Goal: Information Seeking & Learning: Understand process/instructions

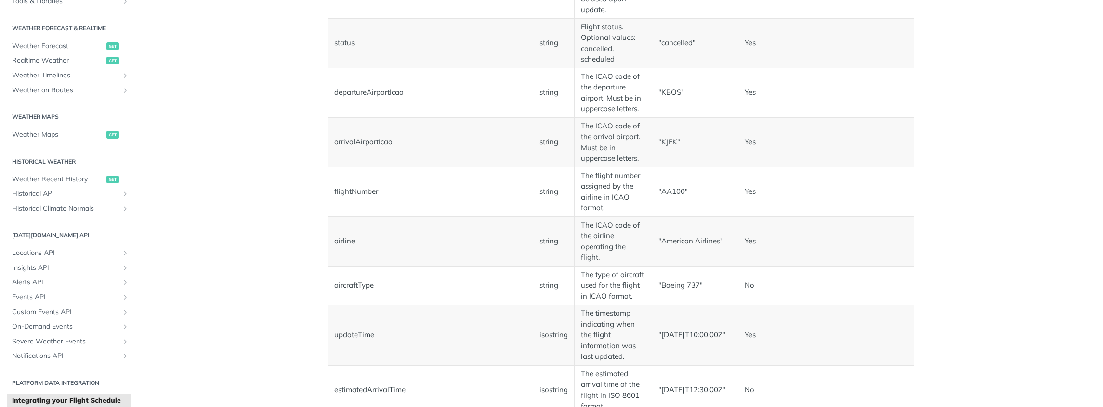
scroll to position [1055, 0]
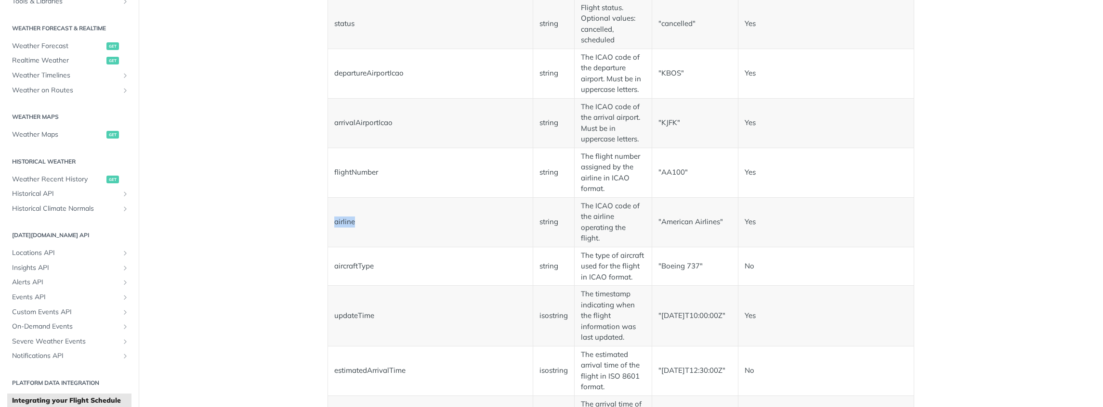
drag, startPoint x: 331, startPoint y: 220, endPoint x: 391, endPoint y: 218, distance: 59.3
click at [356, 218] on td "airline" at bounding box center [430, 222] width 205 height 50
click at [593, 211] on td "The ICAO code of the airline operating the flight." at bounding box center [613, 222] width 78 height 50
drag, startPoint x: 579, startPoint y: 202, endPoint x: 656, endPoint y: 227, distance: 80.6
click at [610, 216] on td "The ICAO code of the airline operating the flight." at bounding box center [613, 222] width 78 height 50
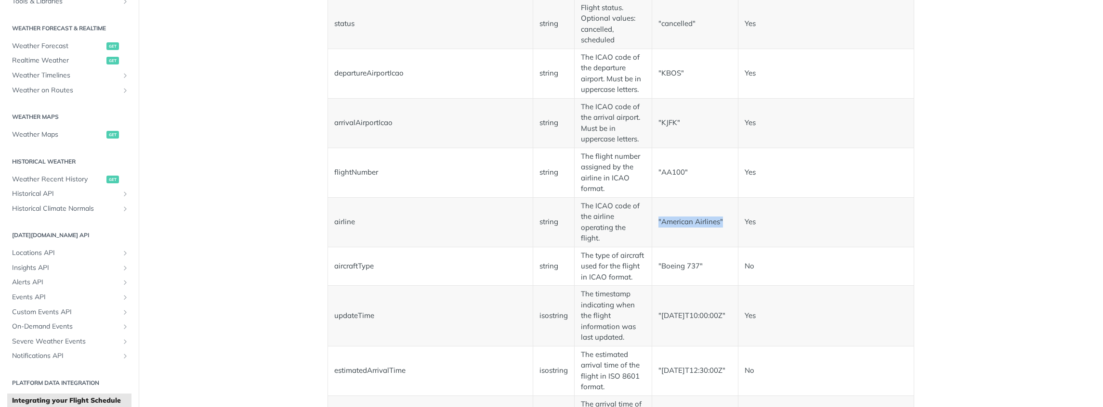
drag, startPoint x: 654, startPoint y: 220, endPoint x: 721, endPoint y: 222, distance: 66.5
click at [721, 222] on td ""American Airlines"" at bounding box center [694, 222] width 86 height 50
click at [722, 222] on td ""American Airlines"" at bounding box center [694, 222] width 86 height 50
drag, startPoint x: 589, startPoint y: 205, endPoint x: 629, endPoint y: 214, distance: 41.1
click at [603, 207] on td "The ICAO code of the airline operating the flight." at bounding box center [613, 222] width 78 height 50
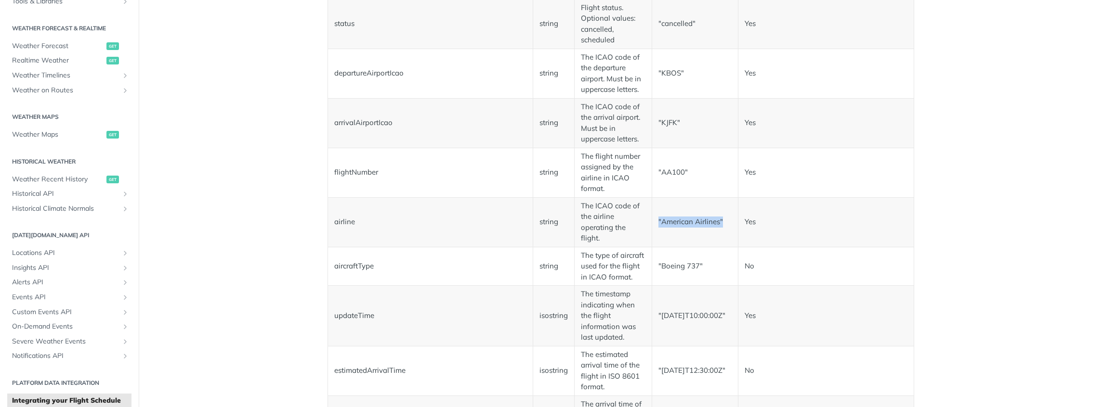
drag, startPoint x: 652, startPoint y: 220, endPoint x: 720, endPoint y: 226, distance: 67.7
click at [720, 226] on td ""American Airlines"" at bounding box center [694, 222] width 86 height 50
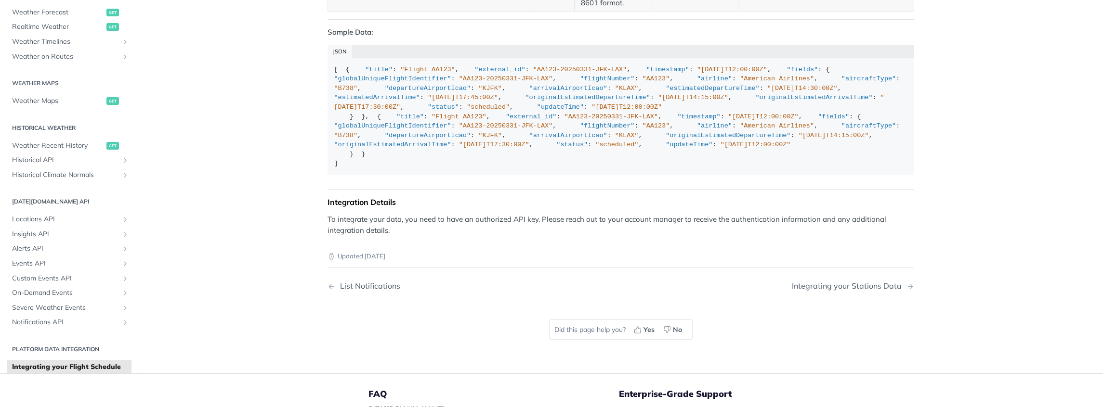
scroll to position [1610, 0]
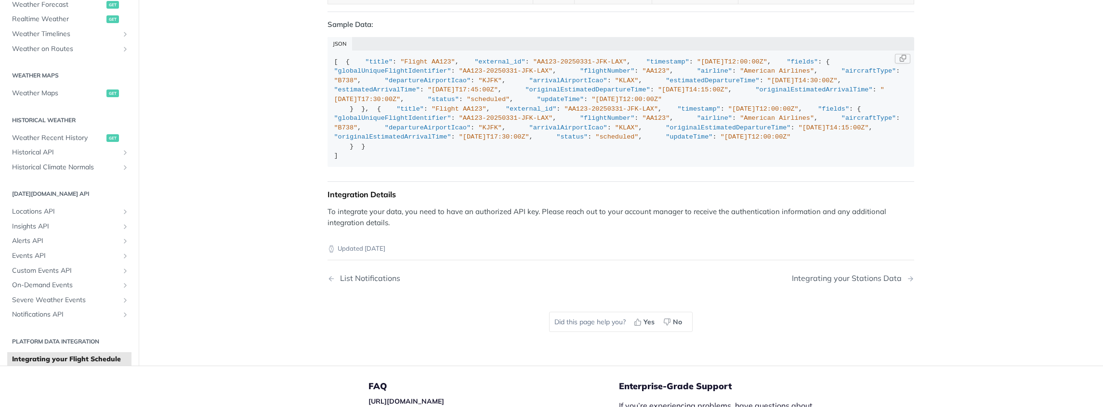
drag, startPoint x: 483, startPoint y: 214, endPoint x: 350, endPoint y: 131, distance: 157.3
click at [350, 131] on div "[ { "title" : "Flight AA123" , "external_id" : "AA123-20250331-JFK-LAX" , "time…" at bounding box center [620, 109] width 573 height 104
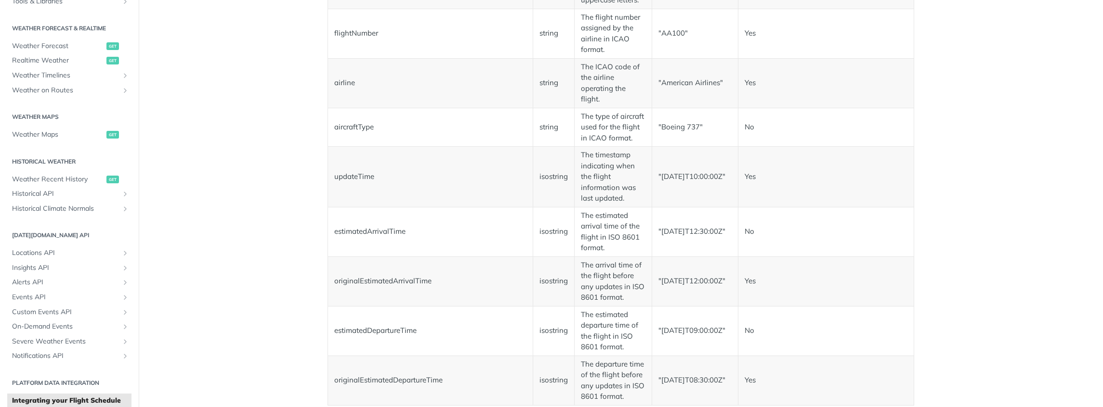
scroll to position [1202, 0]
